Goal: Task Accomplishment & Management: Complete application form

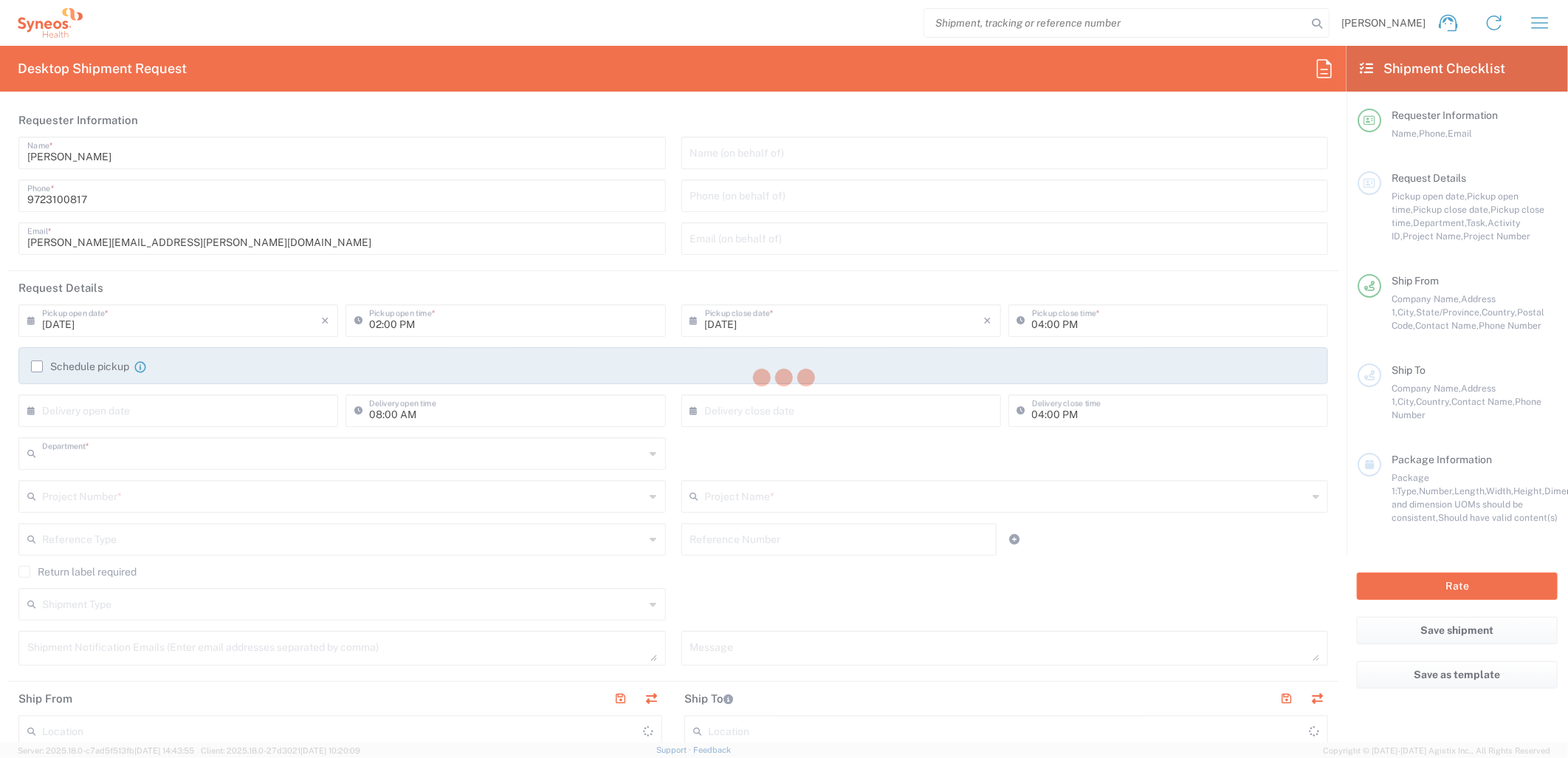
type input "6162"
type input "[US_STATE]"
type input "[GEOGRAPHIC_DATA]"
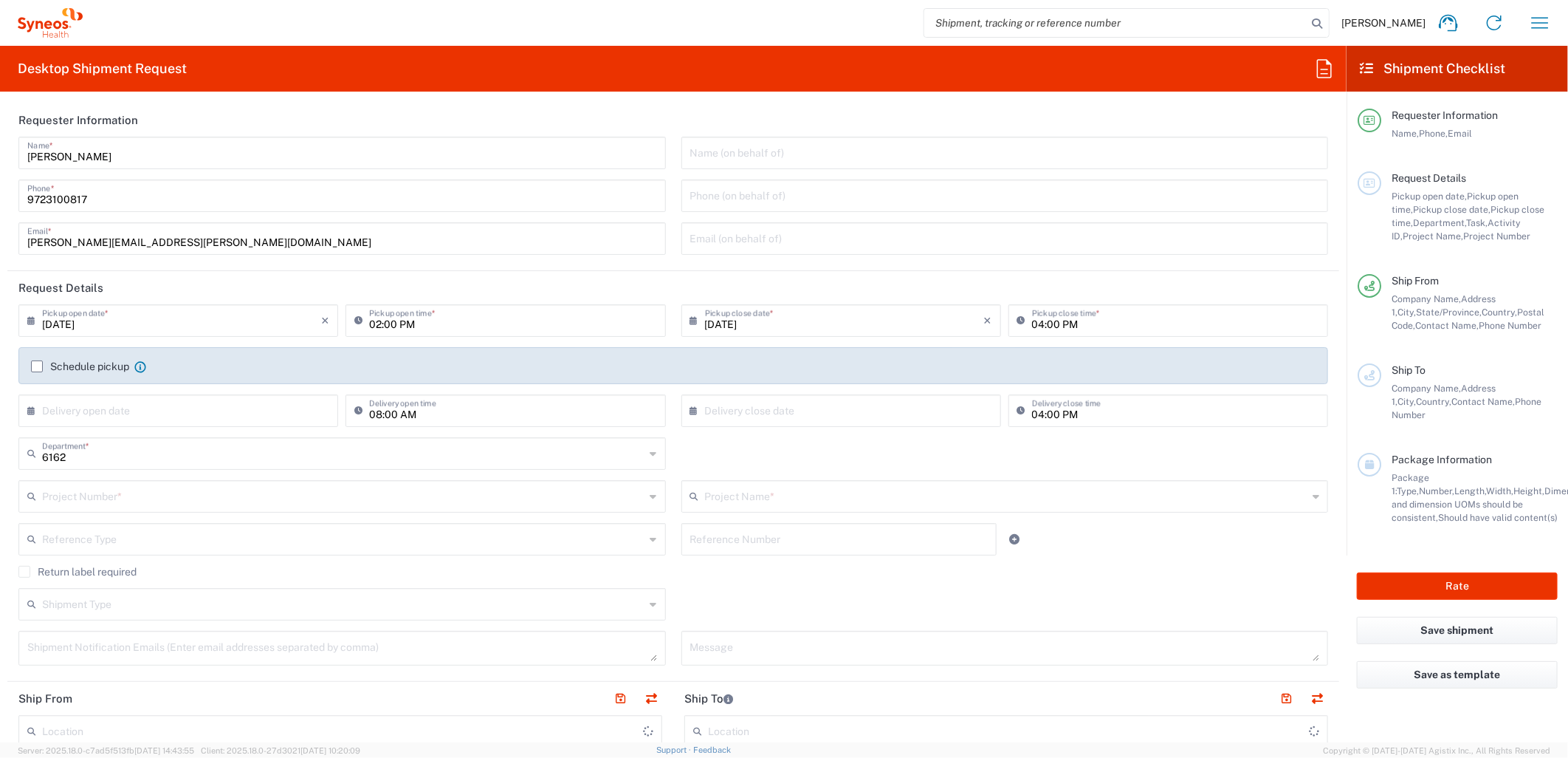
type input "Syneos Health Medical Communic"
click at [304, 325] on input "[DATE]" at bounding box center [181, 319] width 279 height 25
click at [150, 408] on span "9" at bounding box center [159, 412] width 22 height 21
type input "[DATE]"
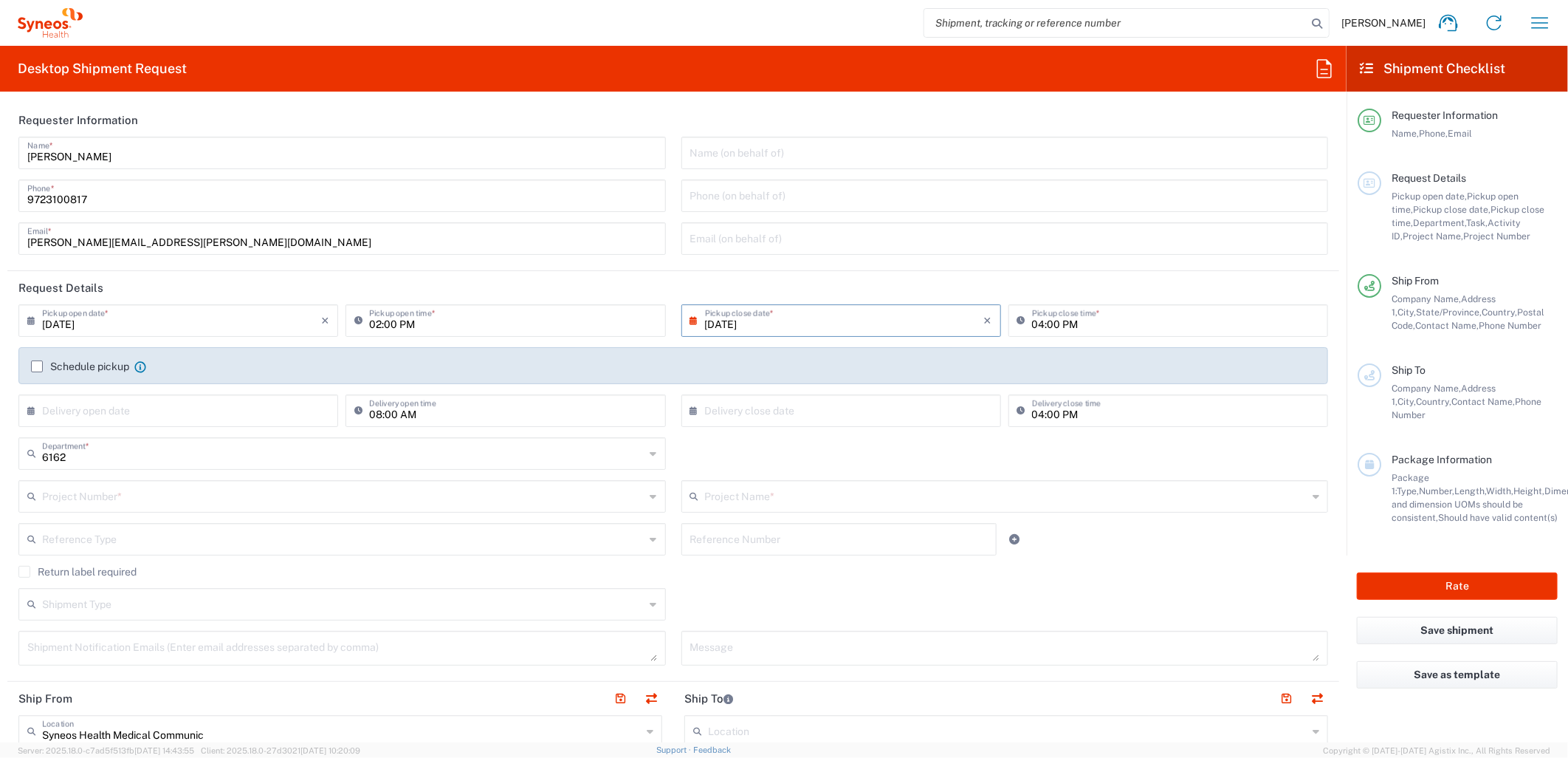
click at [386, 321] on input "02:00 PM" at bounding box center [512, 319] width 287 height 25
click at [401, 318] on input "08:00 PM" at bounding box center [512, 319] width 287 height 25
type input "08:00 AM"
click at [727, 466] on div "6162 Department * 6162 3000 3100 3109 3110 3111 3112 3125 3130 3135 3136 3150 3…" at bounding box center [673, 459] width 1325 height 43
